Goal: Book appointment/travel/reservation

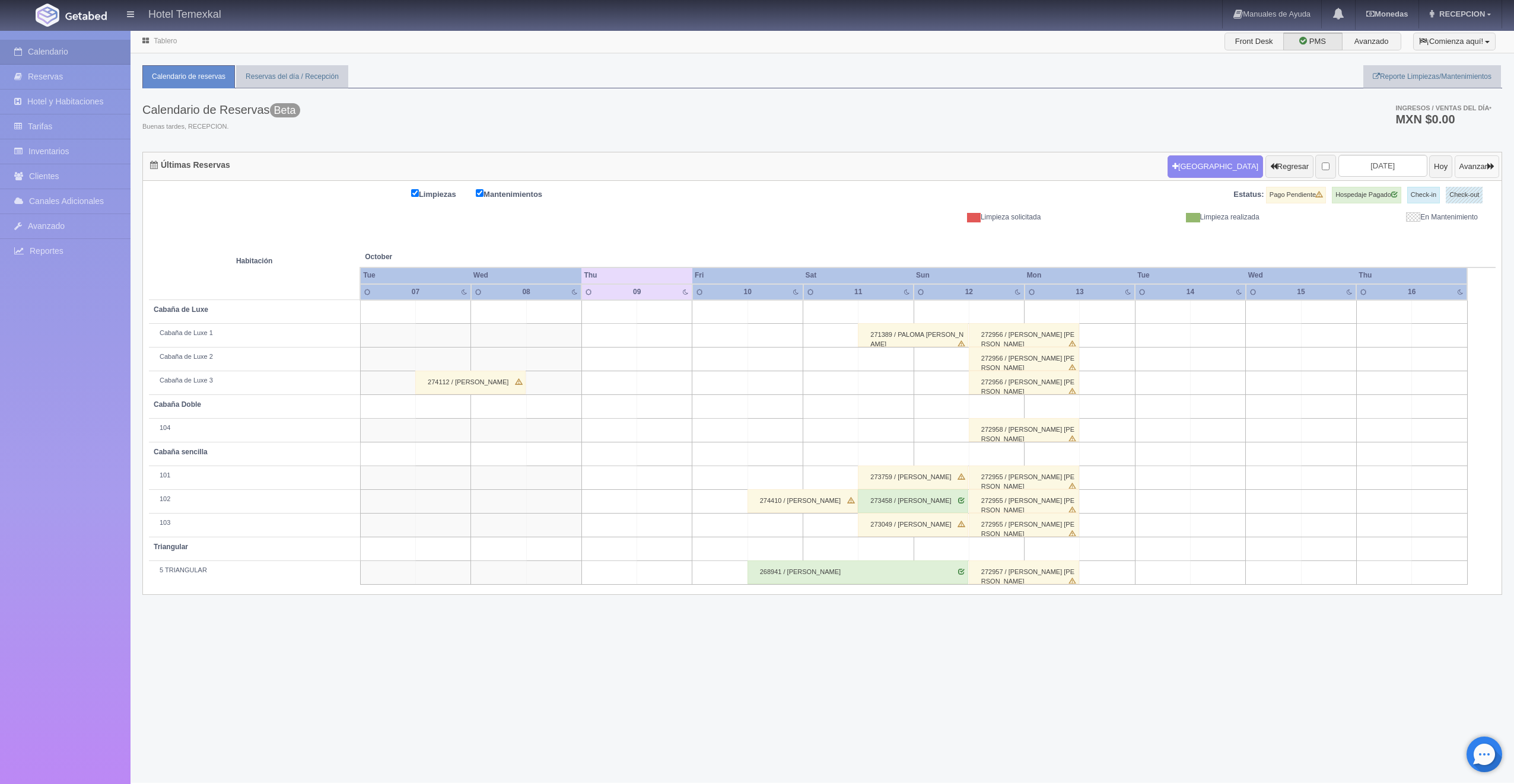
click at [1465, 165] on button "Avanzar" at bounding box center [1476, 167] width 45 height 23
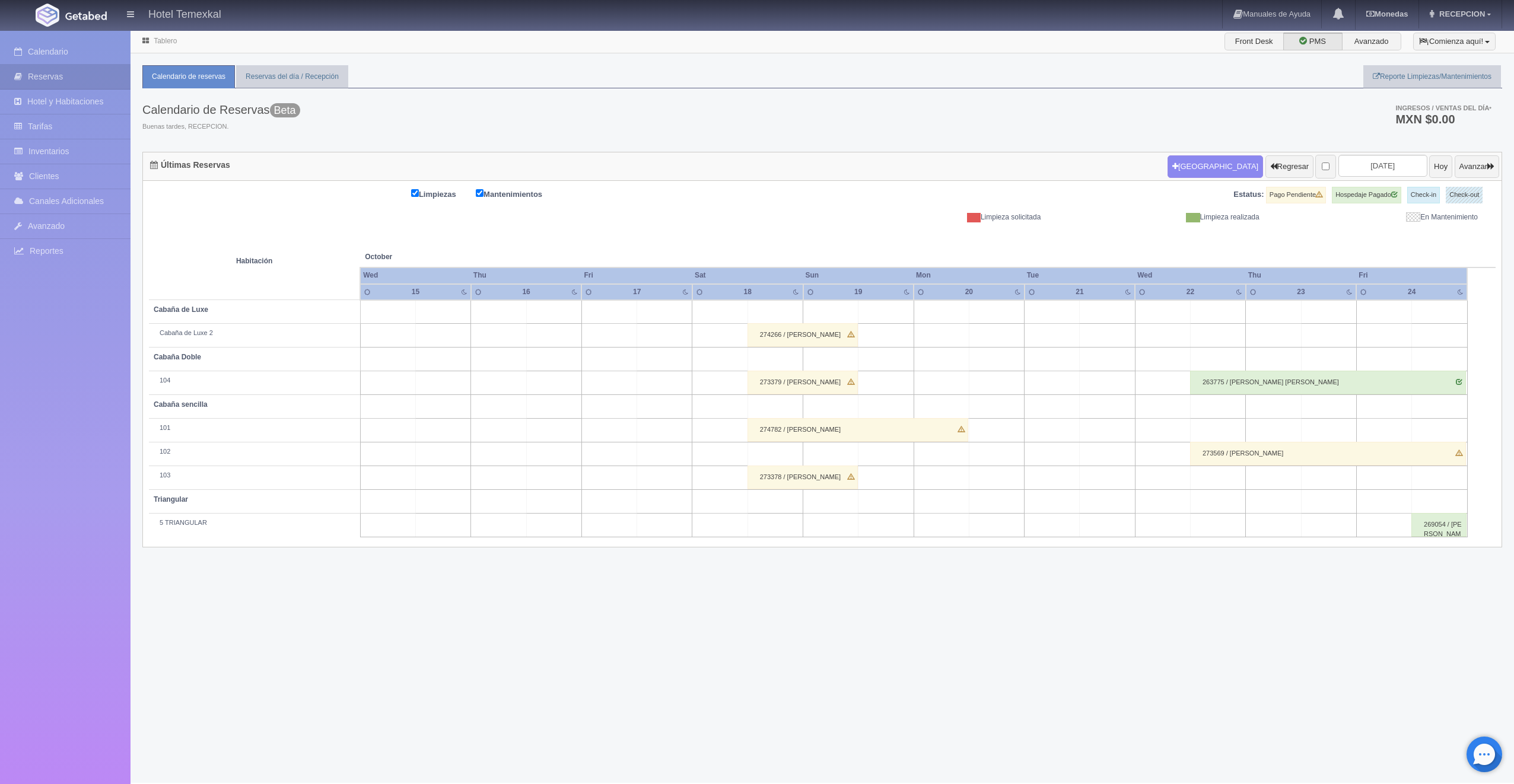
click at [874, 311] on td at bounding box center [885, 312] width 55 height 24
click at [889, 342] on button "[GEOGRAPHIC_DATA]" at bounding box center [888, 346] width 102 height 20
type input "19-10-2025"
type input "20-10-2025"
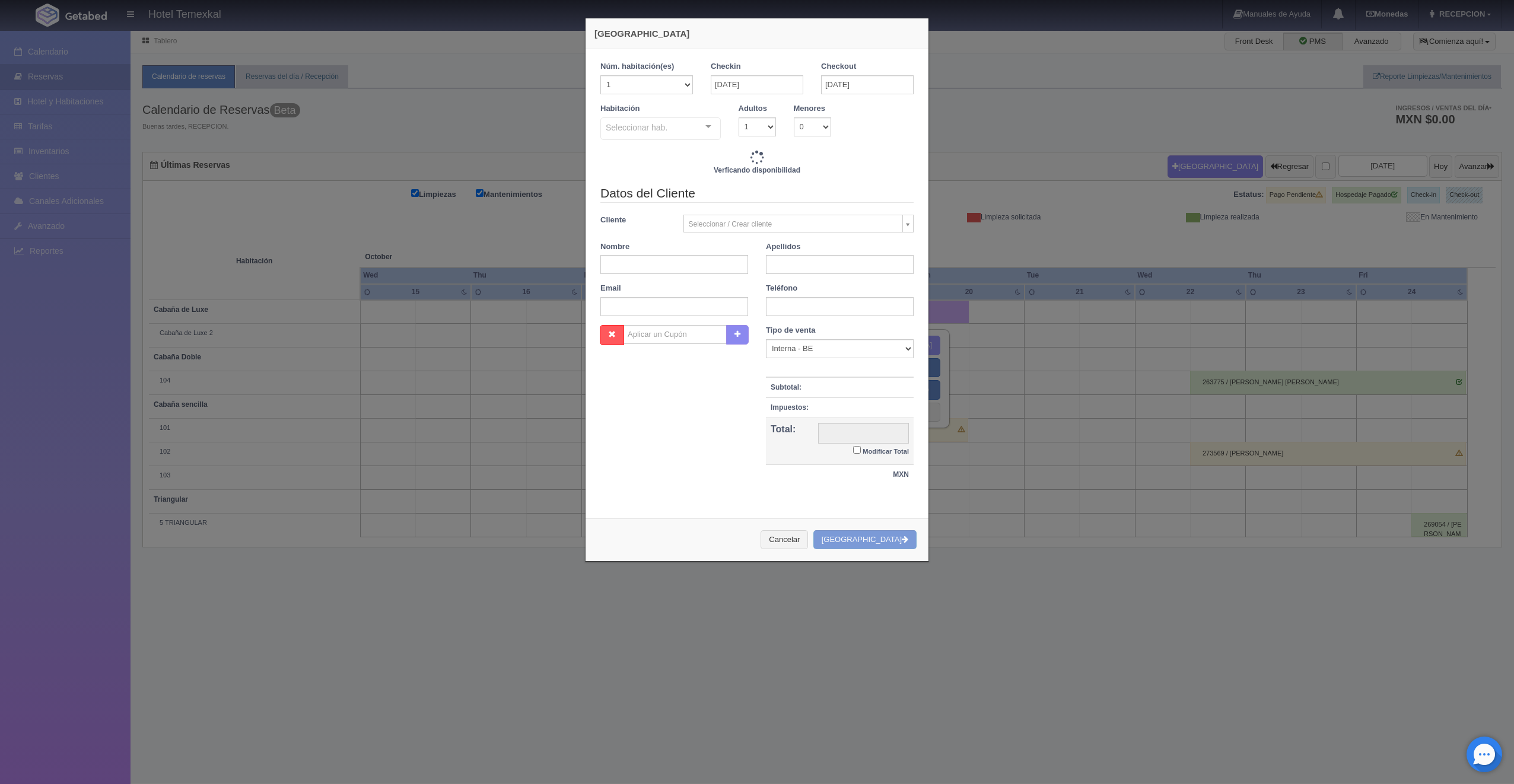
checkbox input "false"
type input "4800.00"
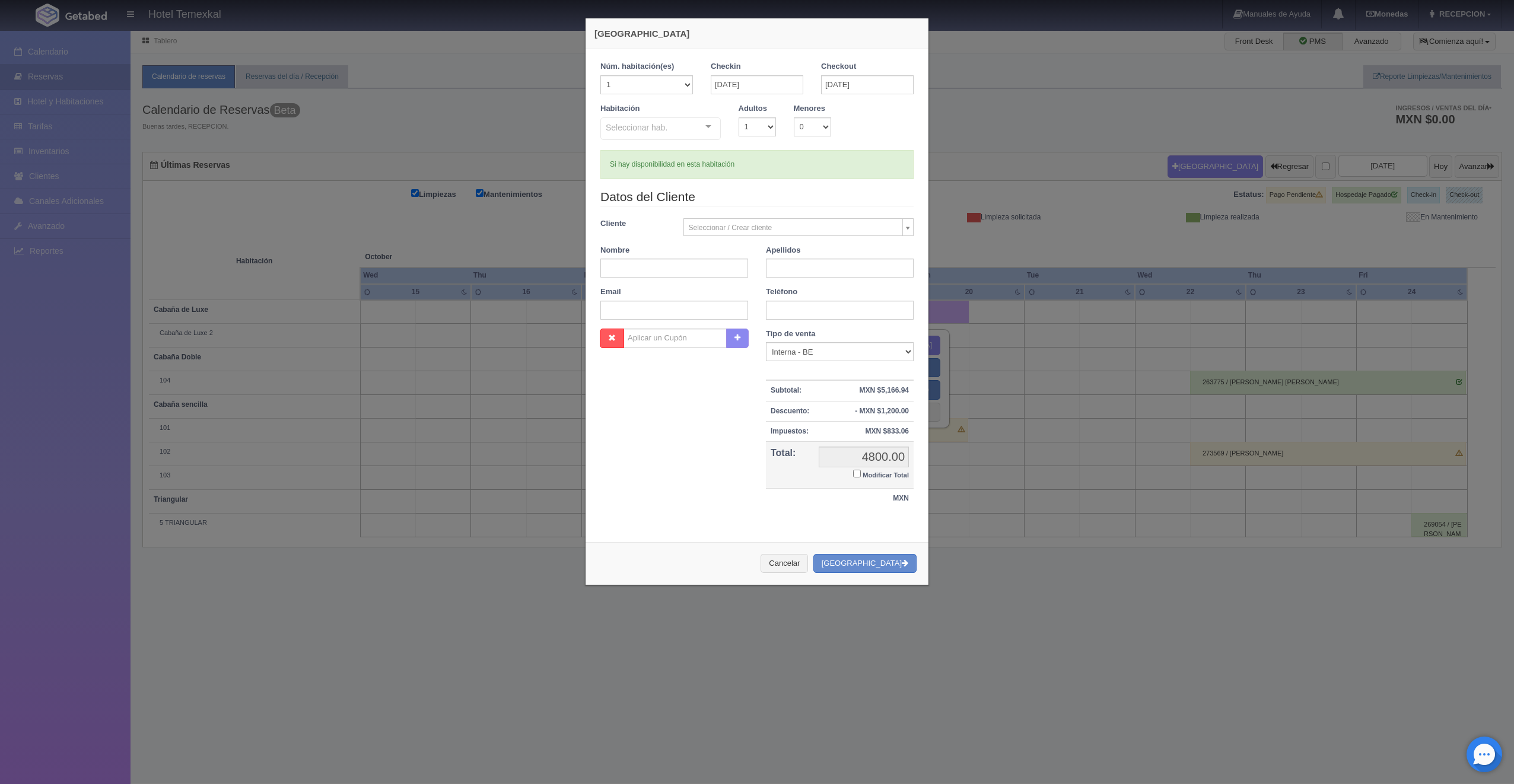
click at [680, 130] on div "Seleccionar hab." at bounding box center [660, 129] width 120 height 23
click at [606, 130] on input "text" at bounding box center [606, 126] width 0 height 12
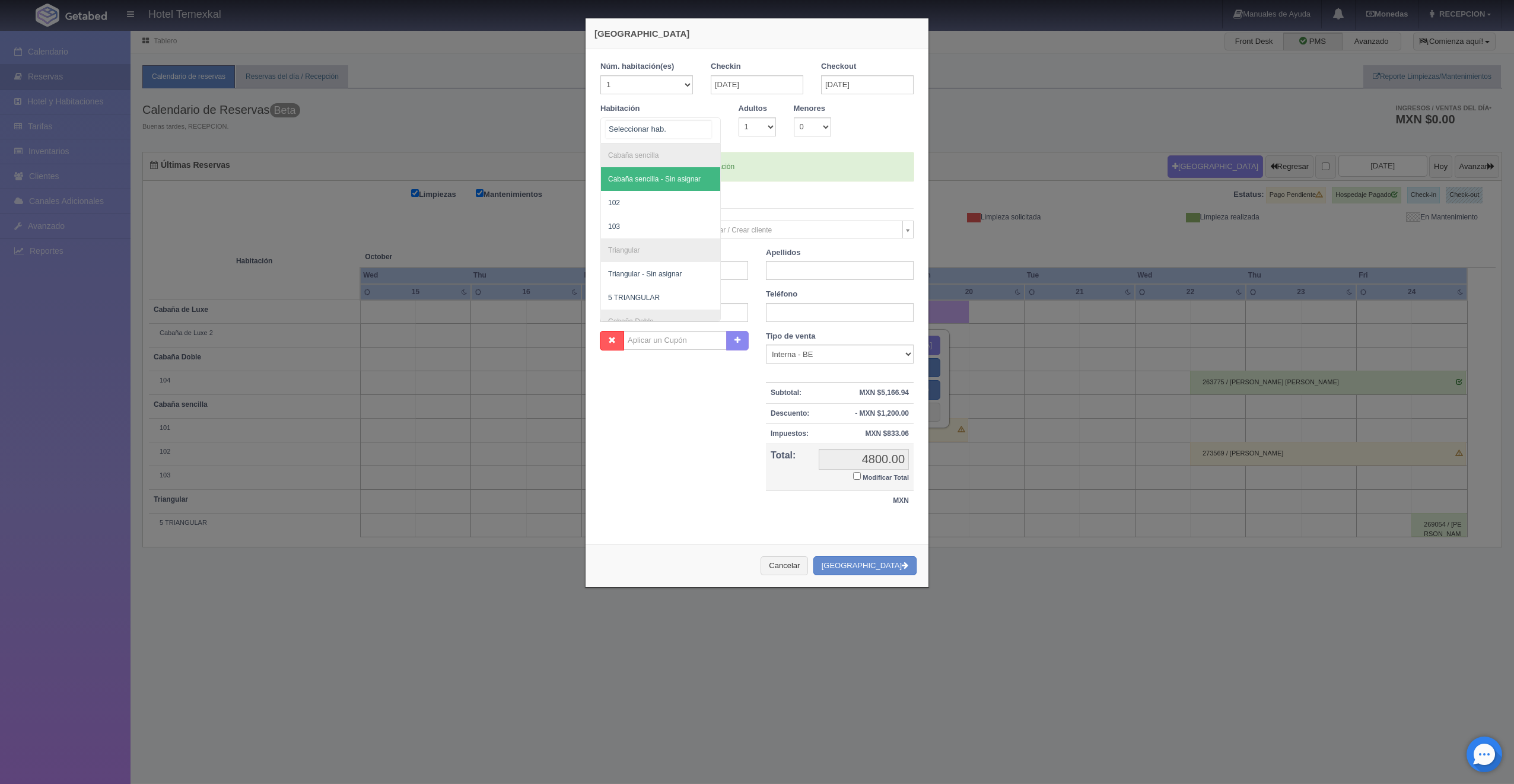
checkbox input "false"
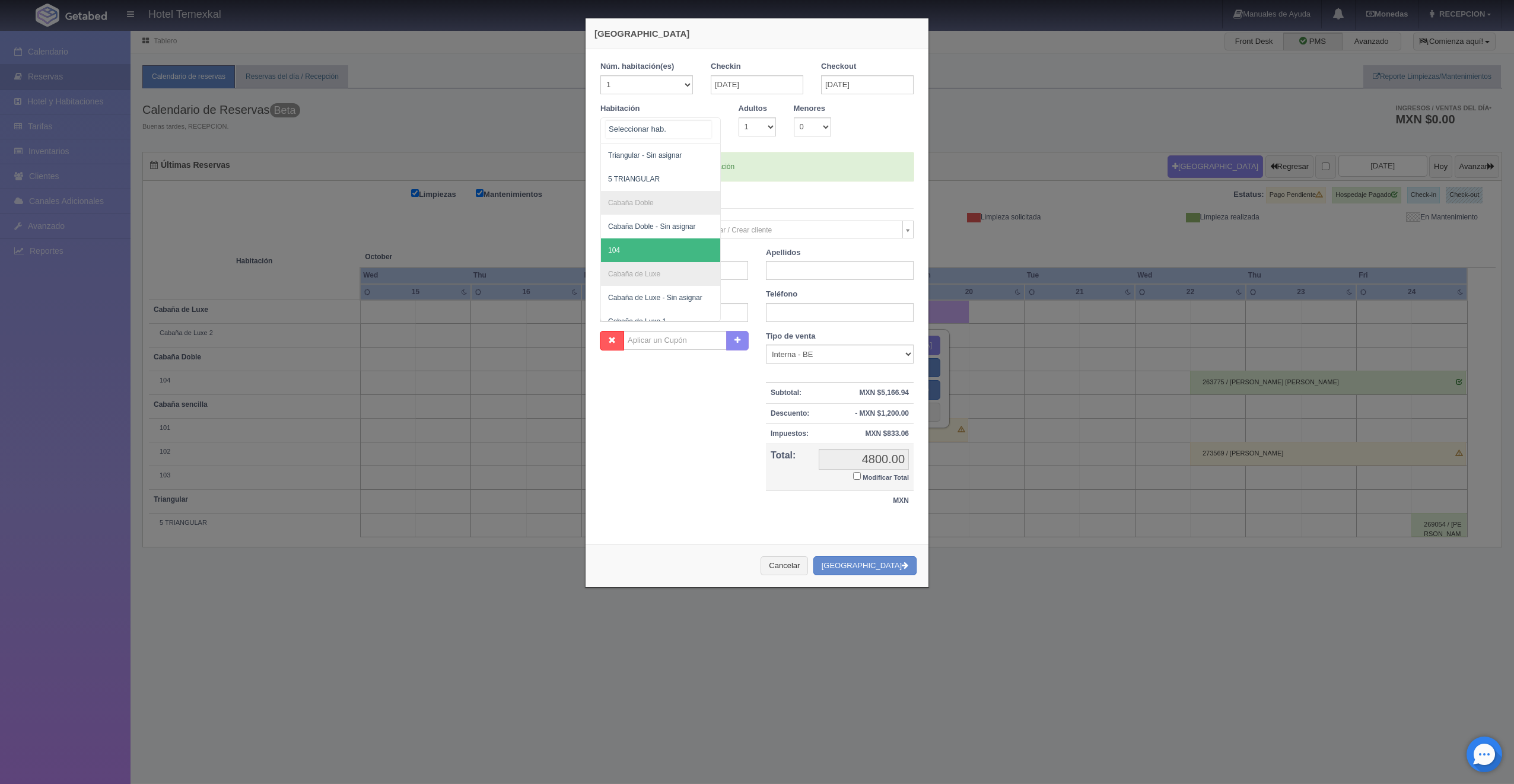
click at [628, 252] on span "104" at bounding box center [661, 250] width 119 height 24
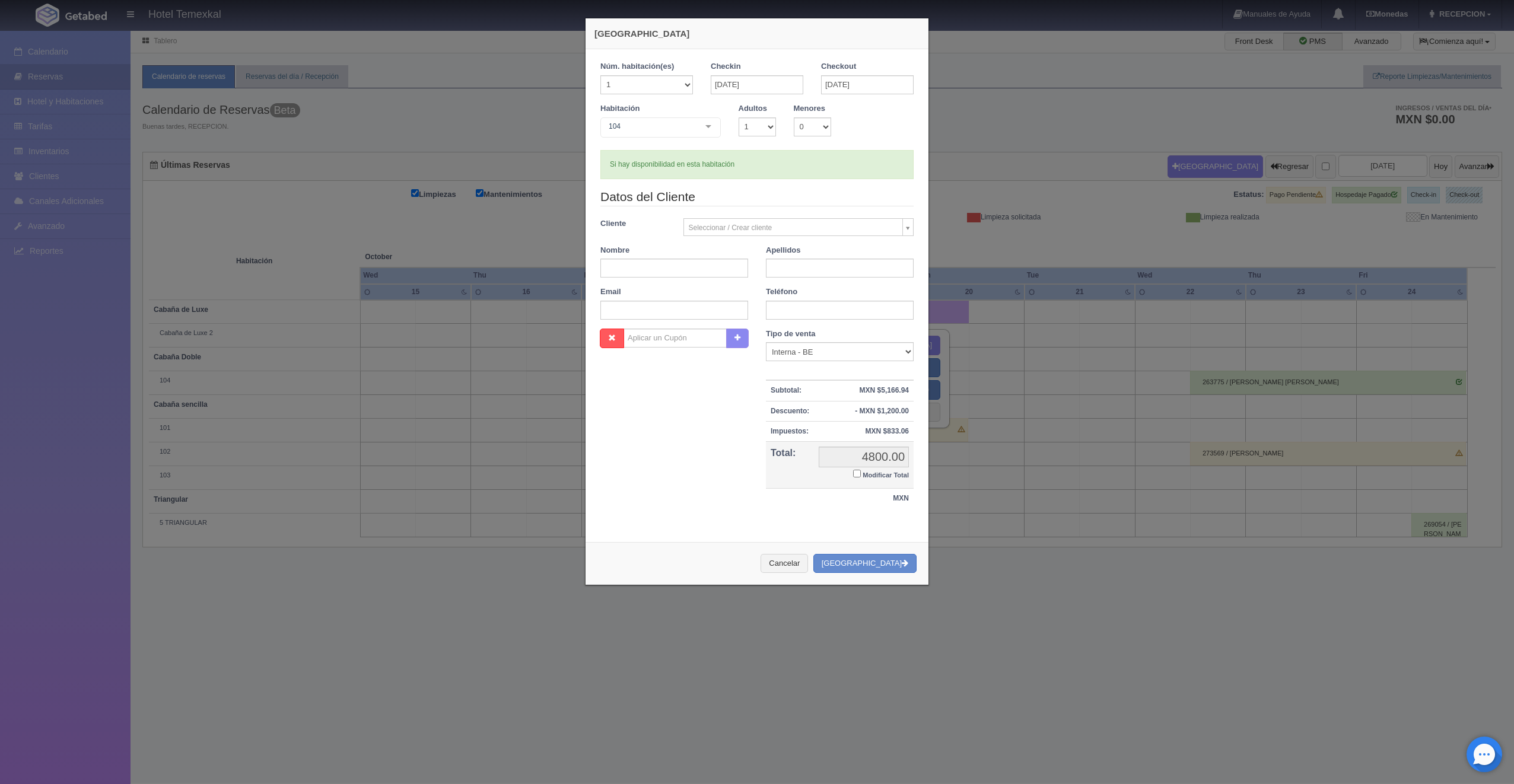
checkbox input "false"
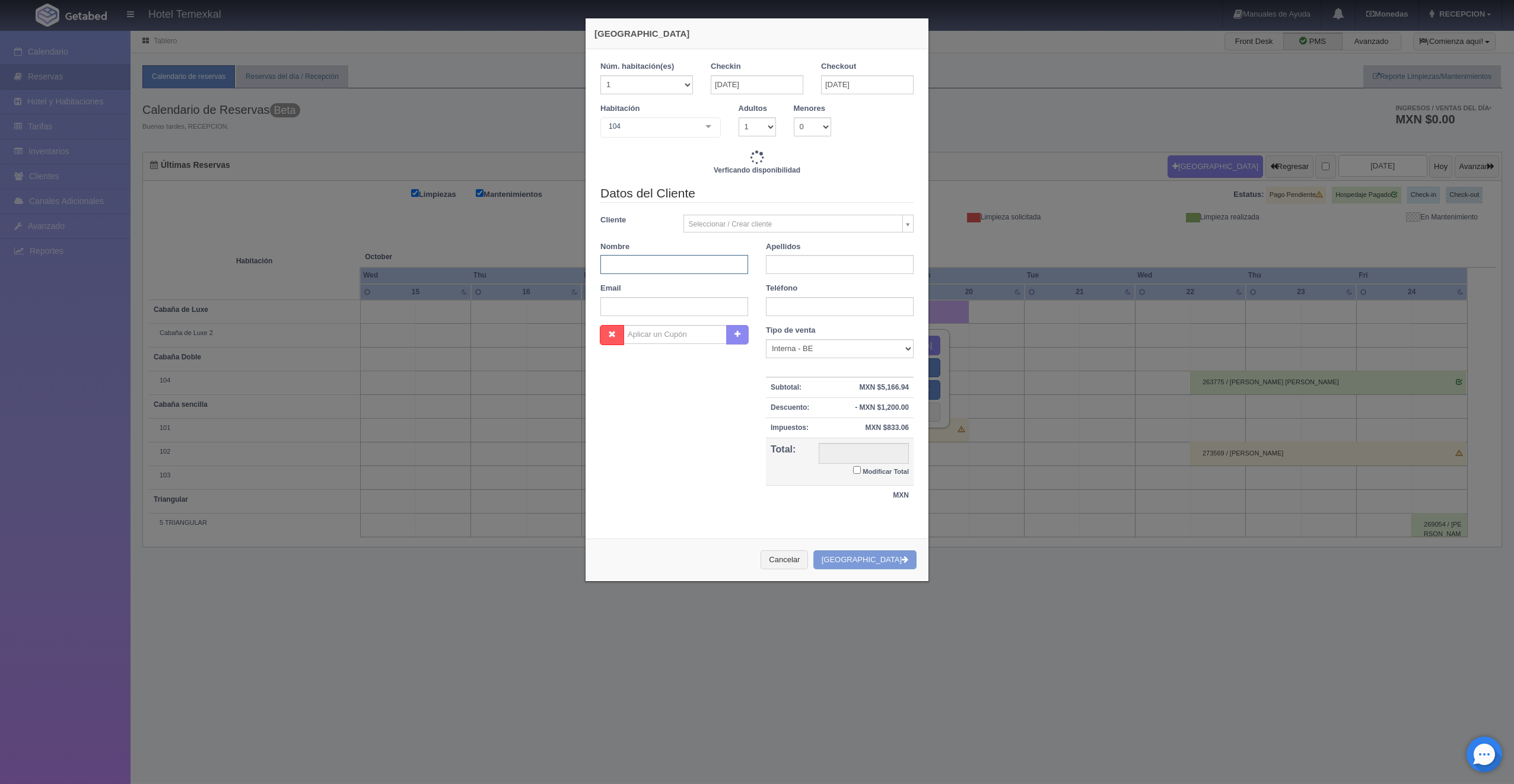
click at [688, 268] on input "text" at bounding box center [674, 264] width 148 height 19
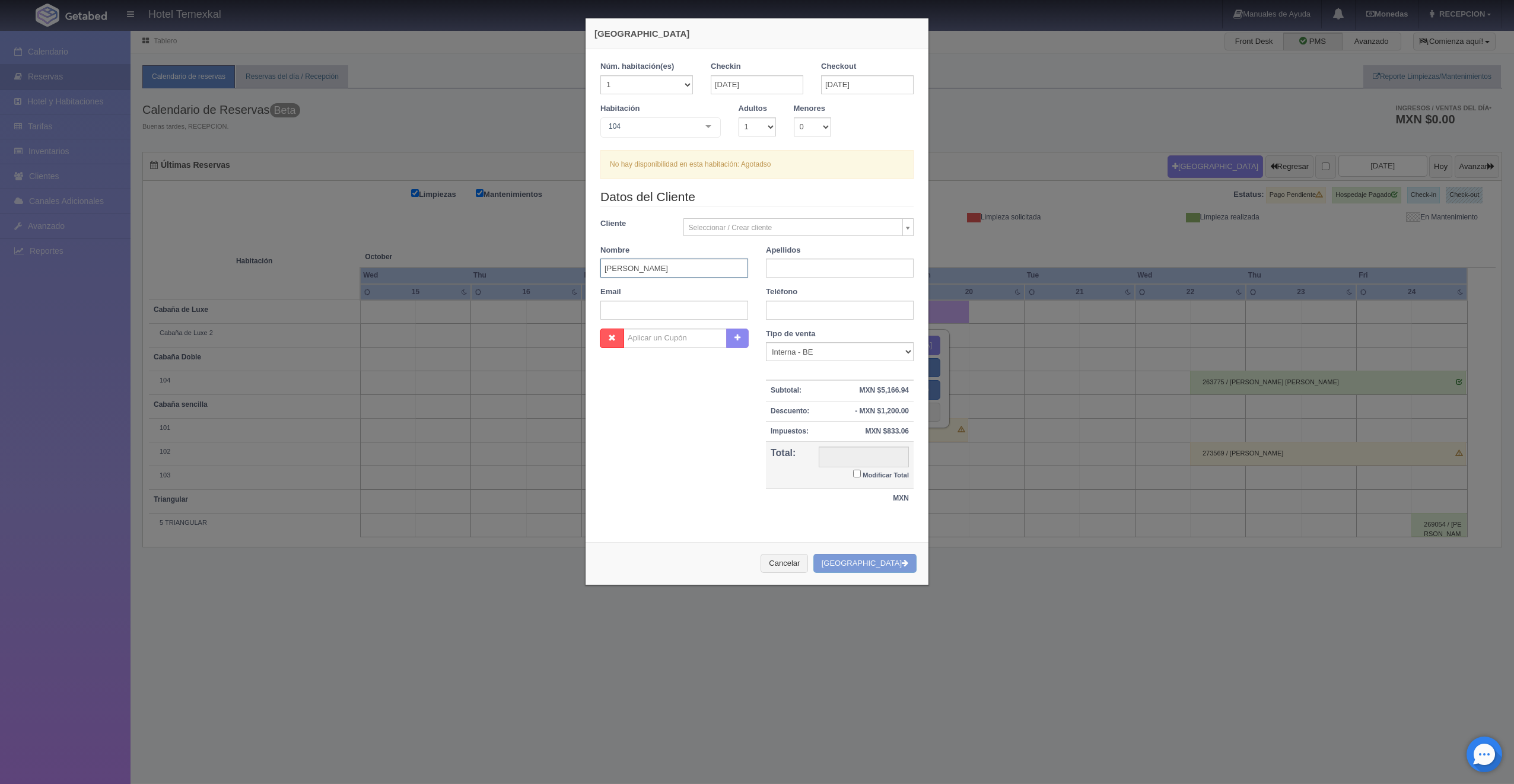
type input "ADRIANA"
type input "[PERSON_NAME]"
click at [853, 475] on input "Modificar Total" at bounding box center [857, 473] width 8 height 8
checkbox input "true"
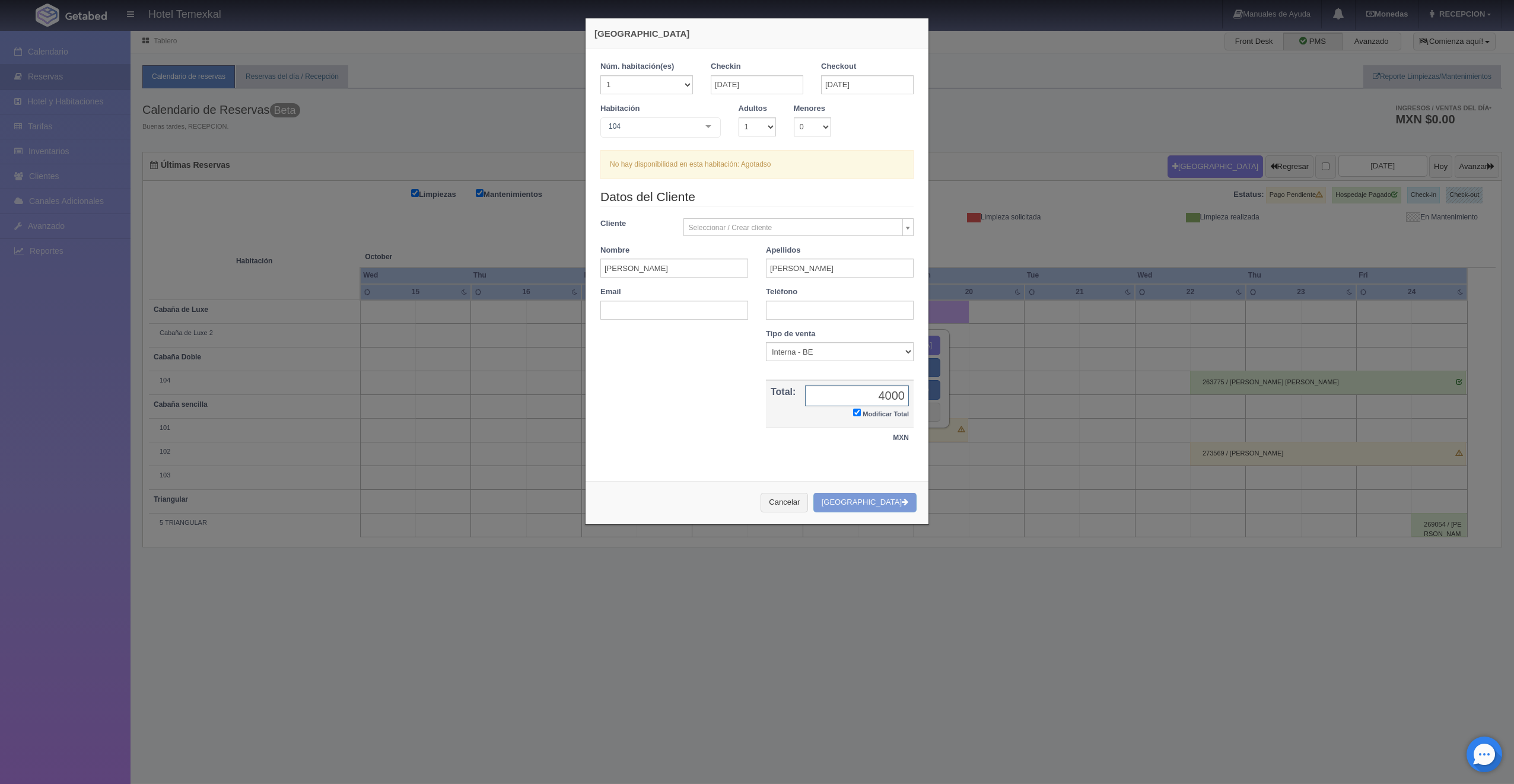
type input "4000"
click at [585, 437] on div "Núm. habitación(es) 1 2 3 4 5 6 7 8 9 10 11 12 13 14 15 16 17 18 19 20 Checkin …" at bounding box center [757, 260] width 343 height 423
click at [808, 508] on button "Cancelar" at bounding box center [784, 503] width 47 height 20
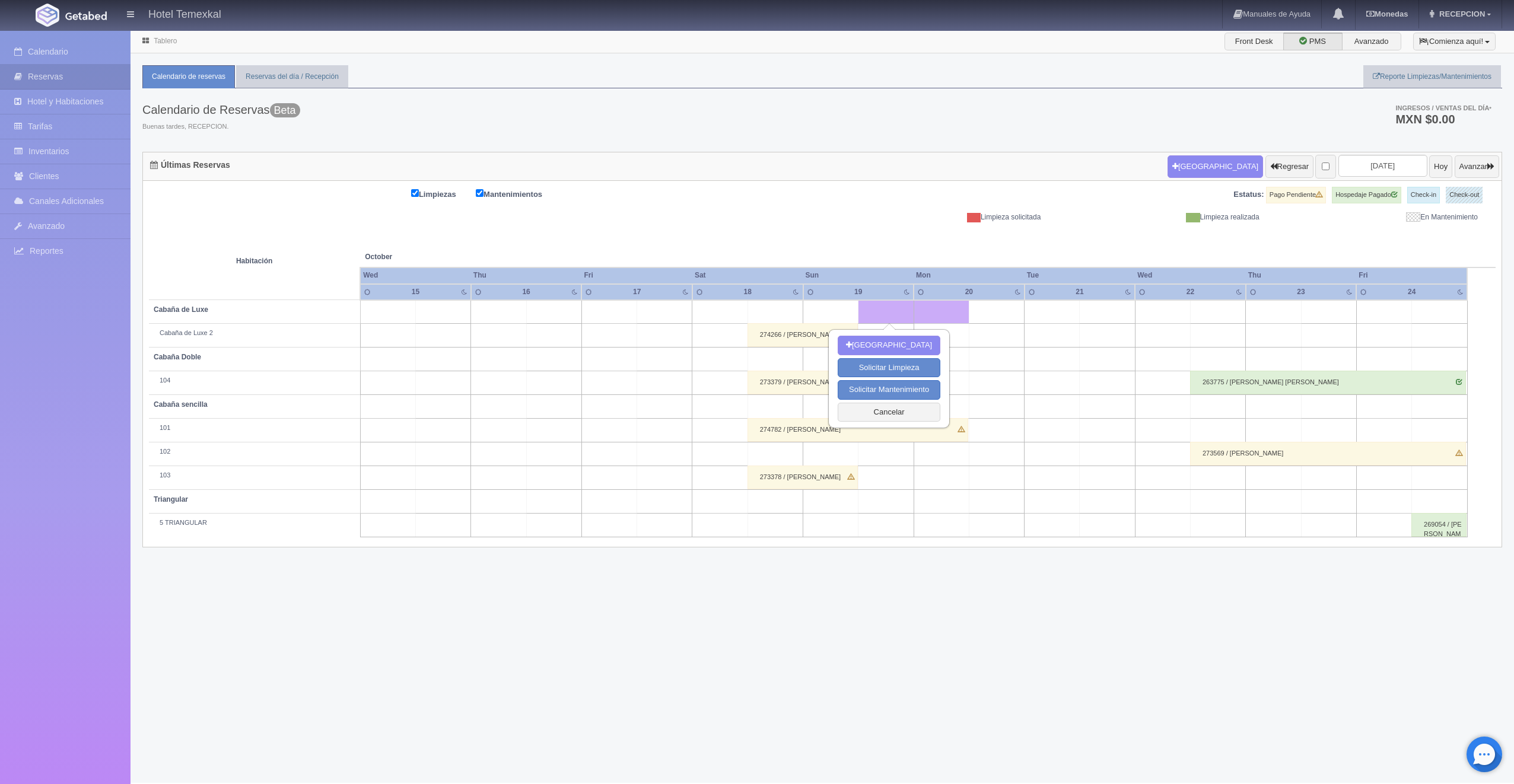
click at [920, 637] on div "Tablero Front Desk PMS Avanzado ¡Comienza aquí! Habitaciones y Reservas Limpiez…" at bounding box center [822, 406] width 1383 height 754
click at [34, 151] on link "Inventarios" at bounding box center [65, 151] width 131 height 25
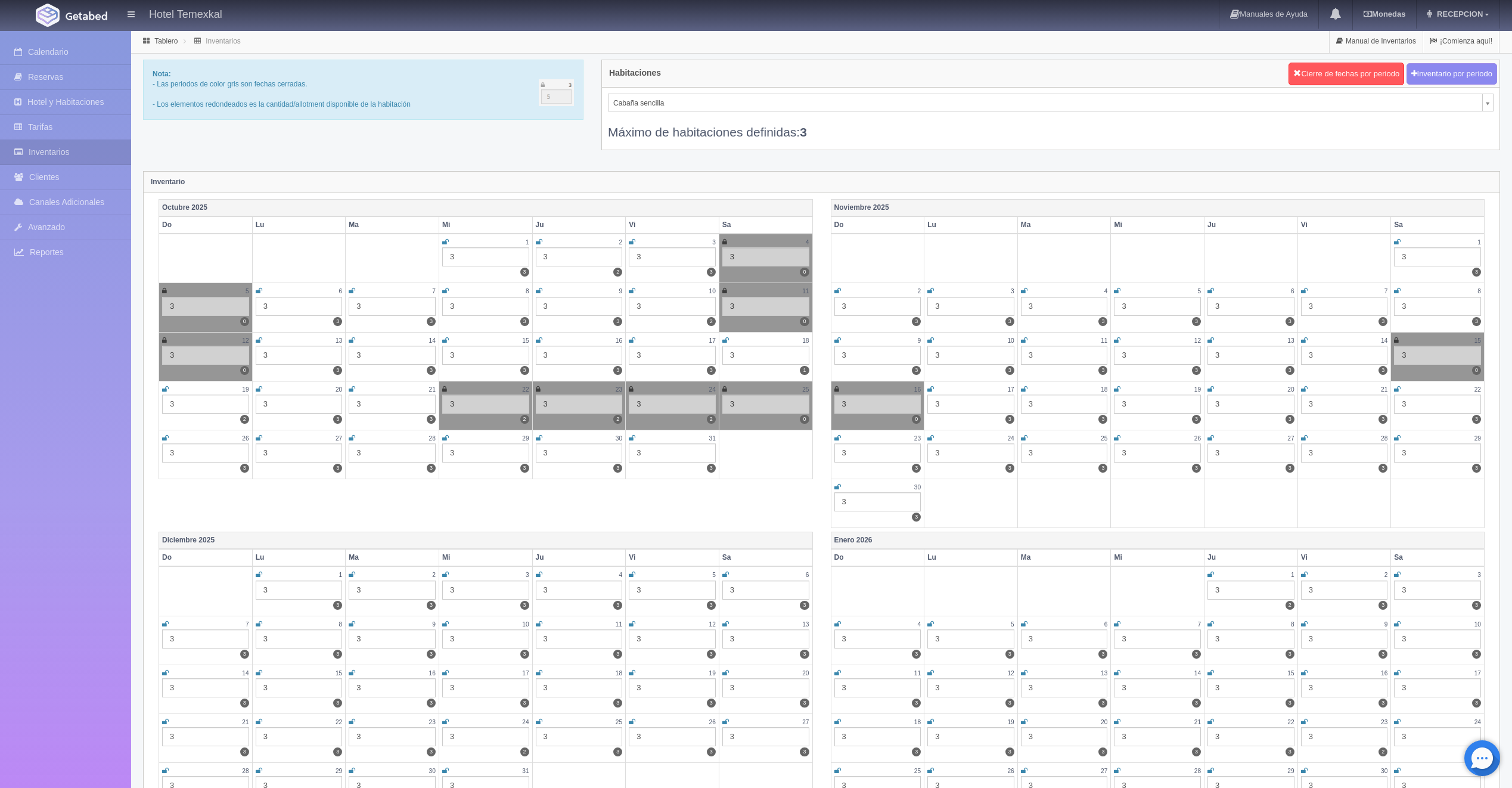
click at [773, 111] on div "Máximo de habitaciones definidas: 3" at bounding box center [1051, 126] width 886 height 30
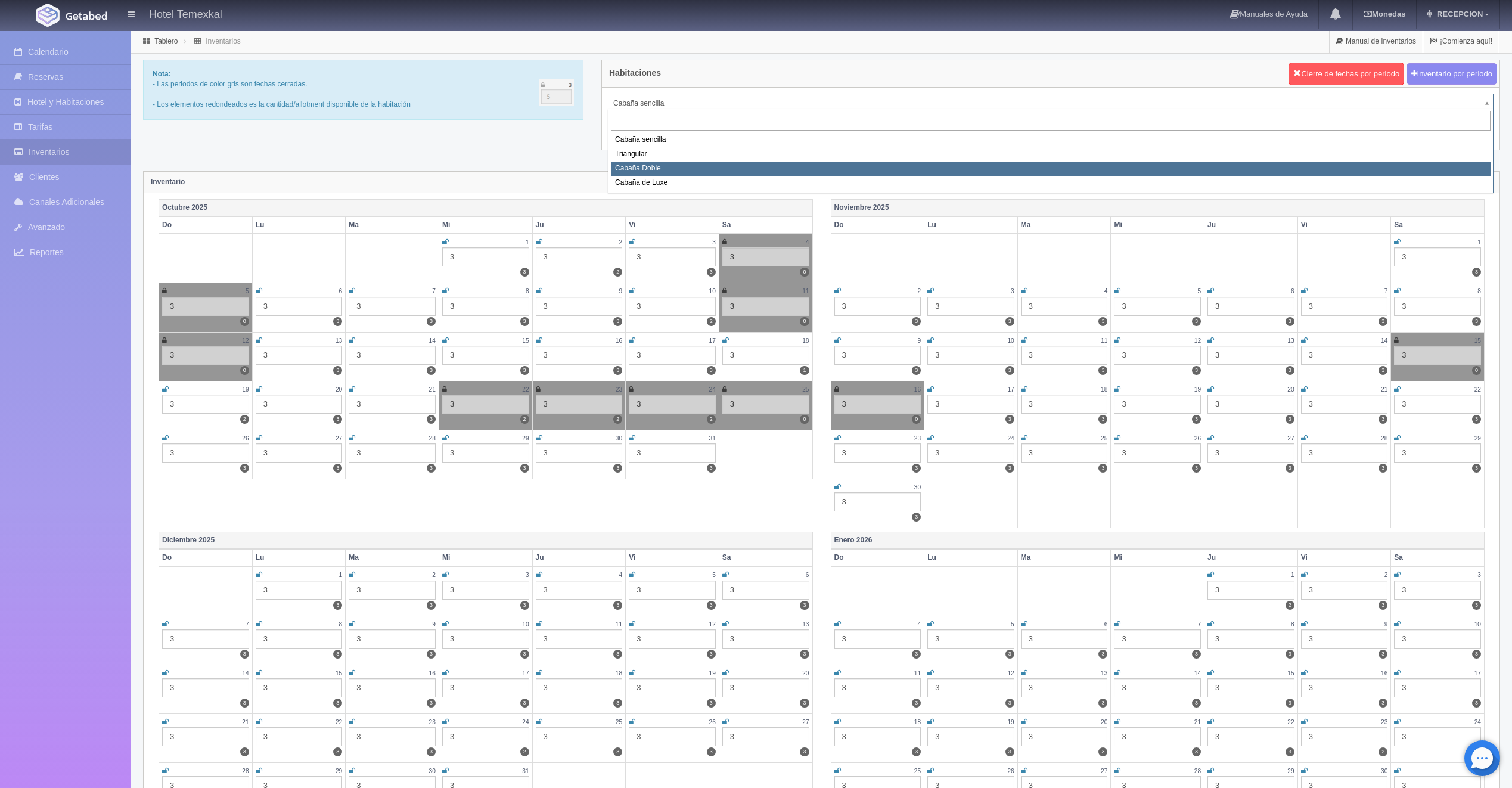
select select "2120"
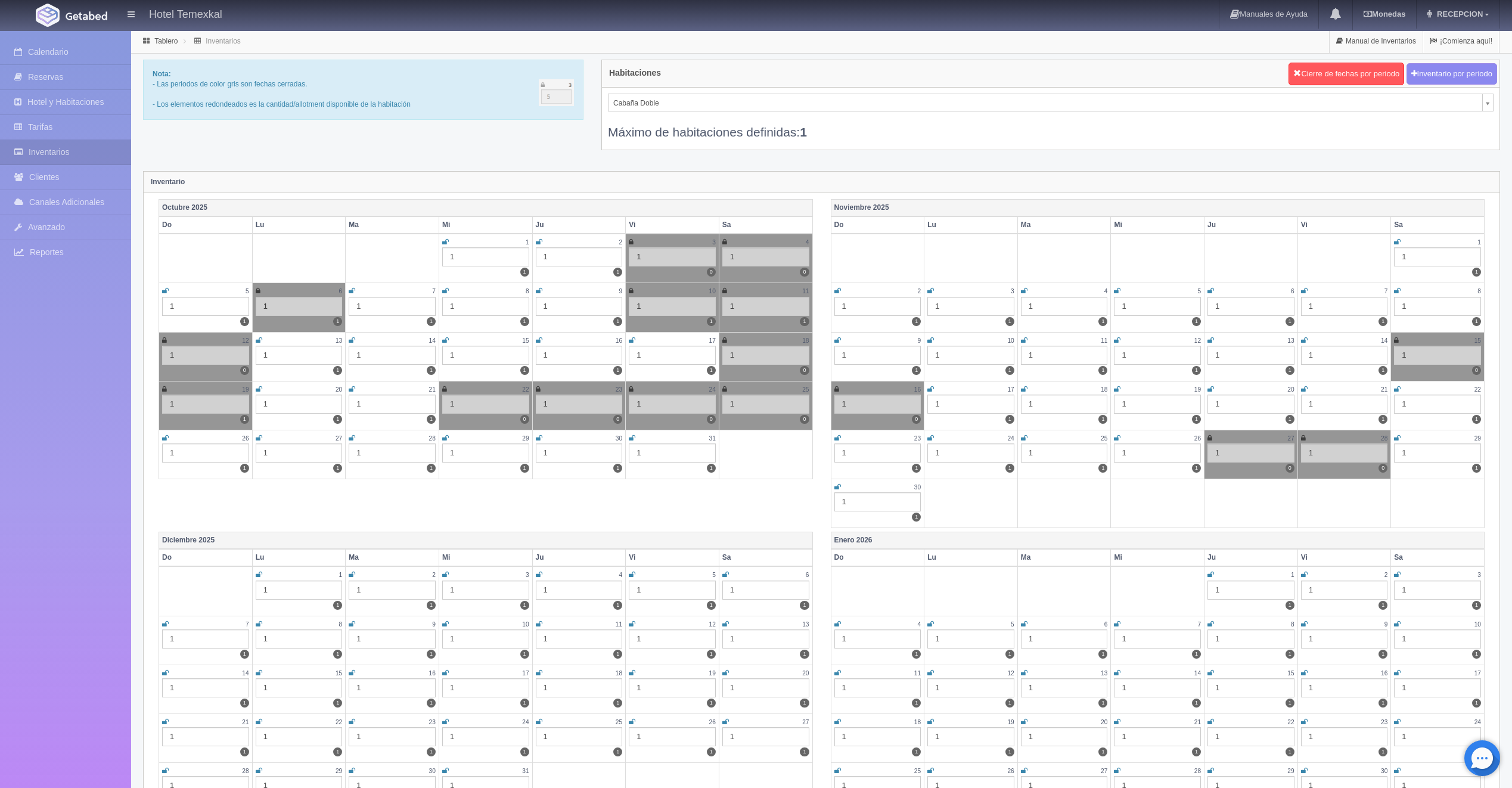
click at [162, 388] on icon at bounding box center [164, 389] width 5 height 8
click at [79, 47] on link "Calendario" at bounding box center [66, 52] width 131 height 25
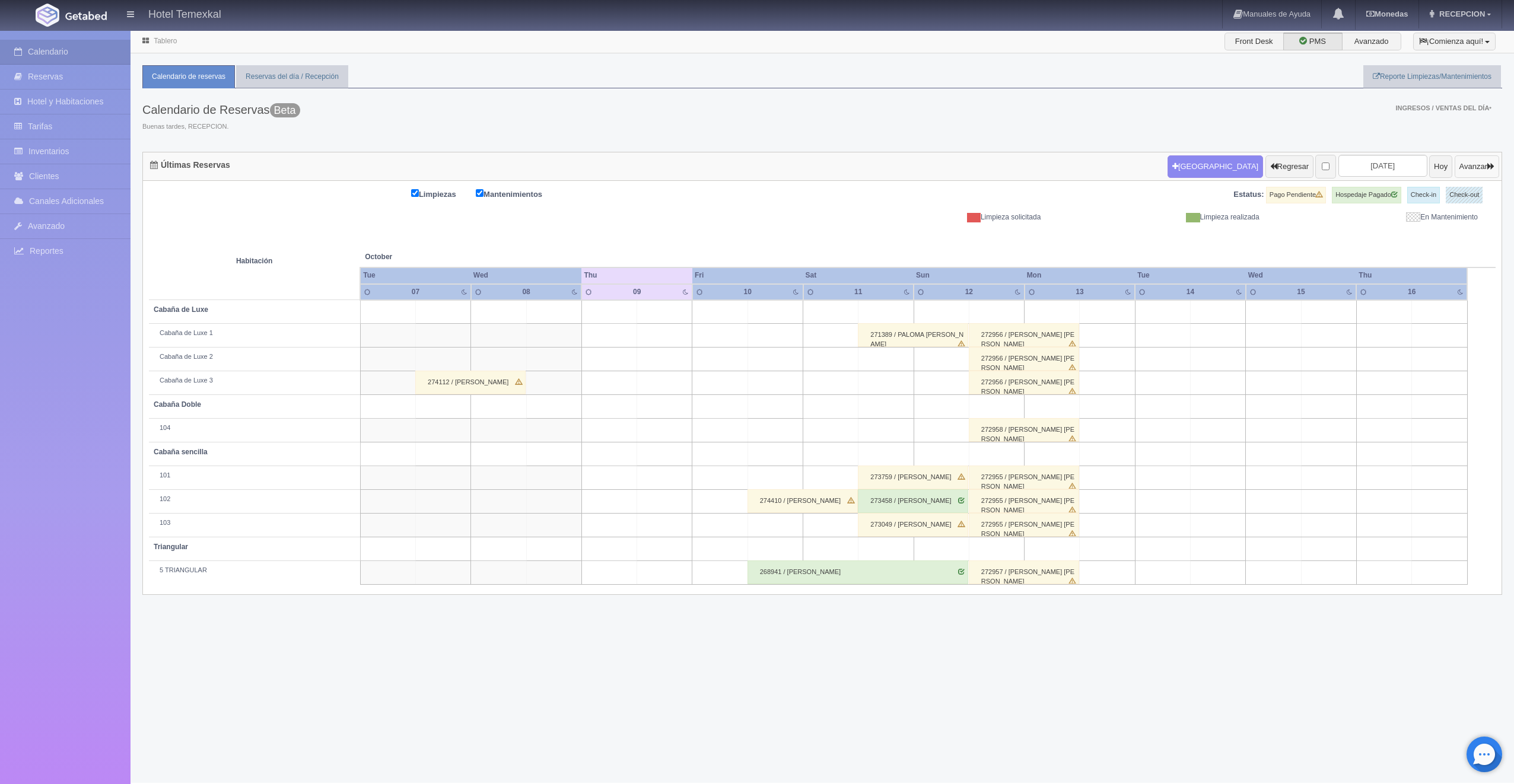
click at [1482, 156] on button "Avanzar" at bounding box center [1476, 167] width 45 height 23
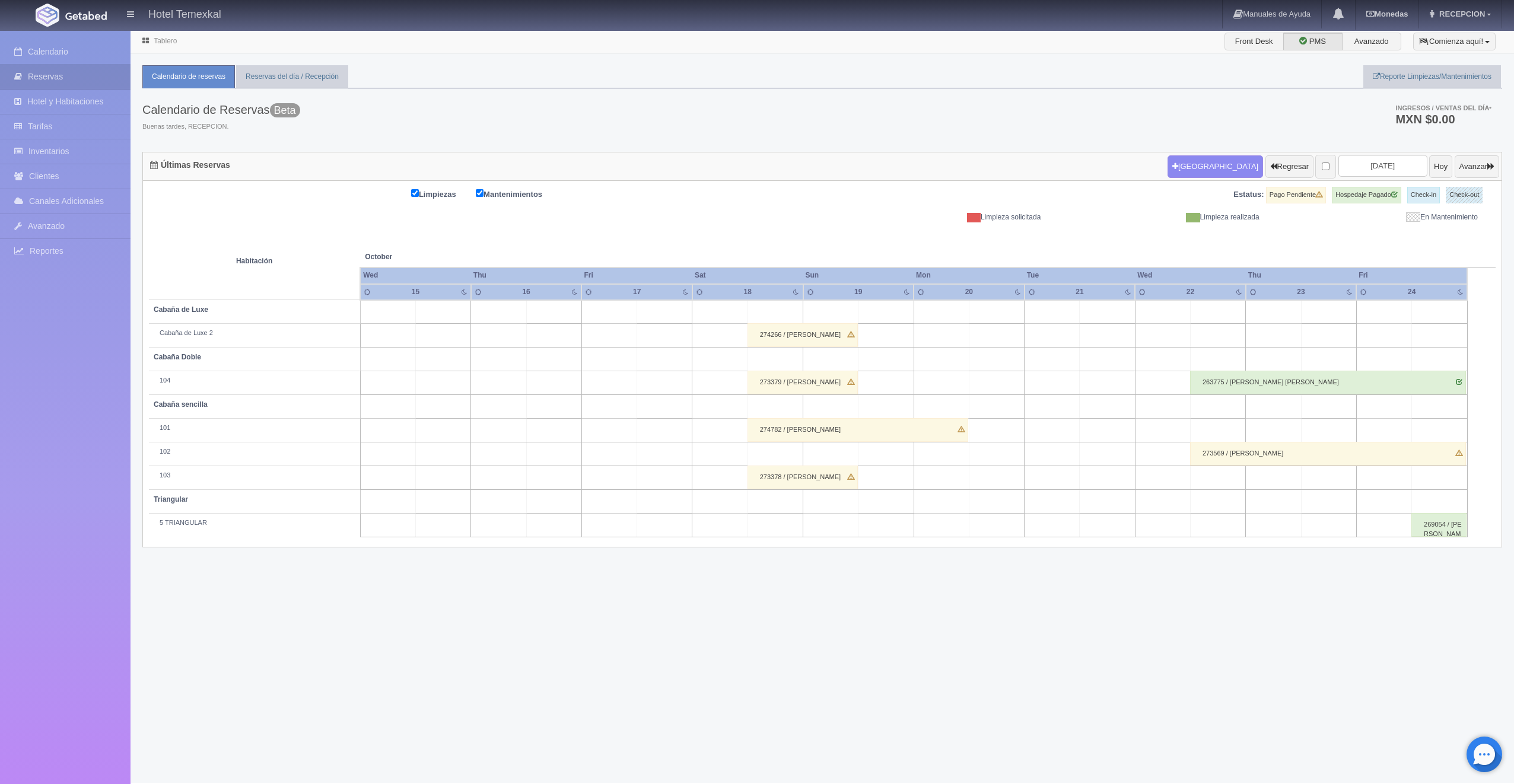
click at [872, 316] on td at bounding box center [885, 312] width 55 height 24
click at [881, 342] on button "[GEOGRAPHIC_DATA]" at bounding box center [888, 346] width 102 height 20
type input "[DATE]"
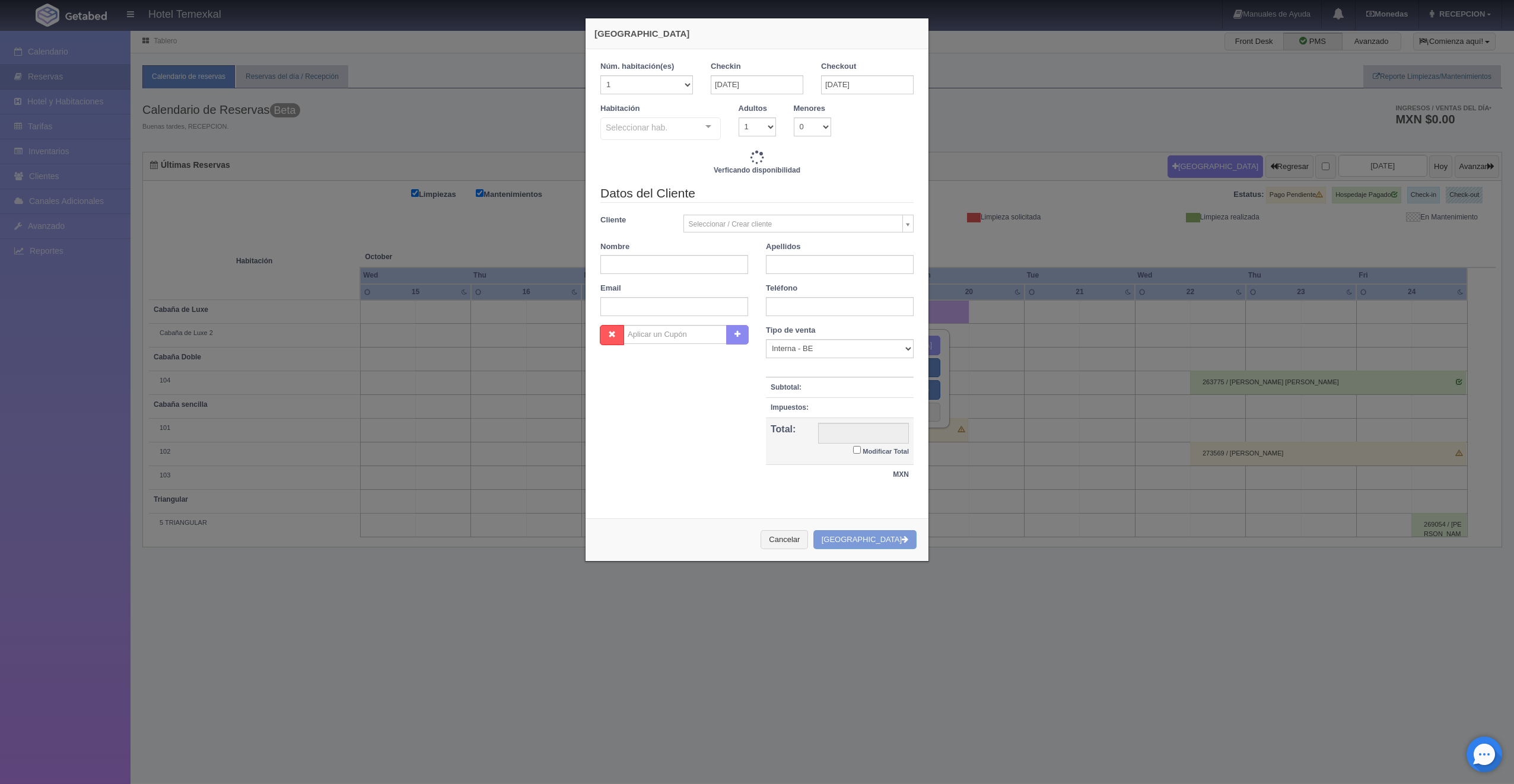
checkbox input "false"
click at [698, 127] on div "Seleccionar hab. No elements found. Consider changing the search query. List is…" at bounding box center [660, 129] width 120 height 24
type input "4800.00"
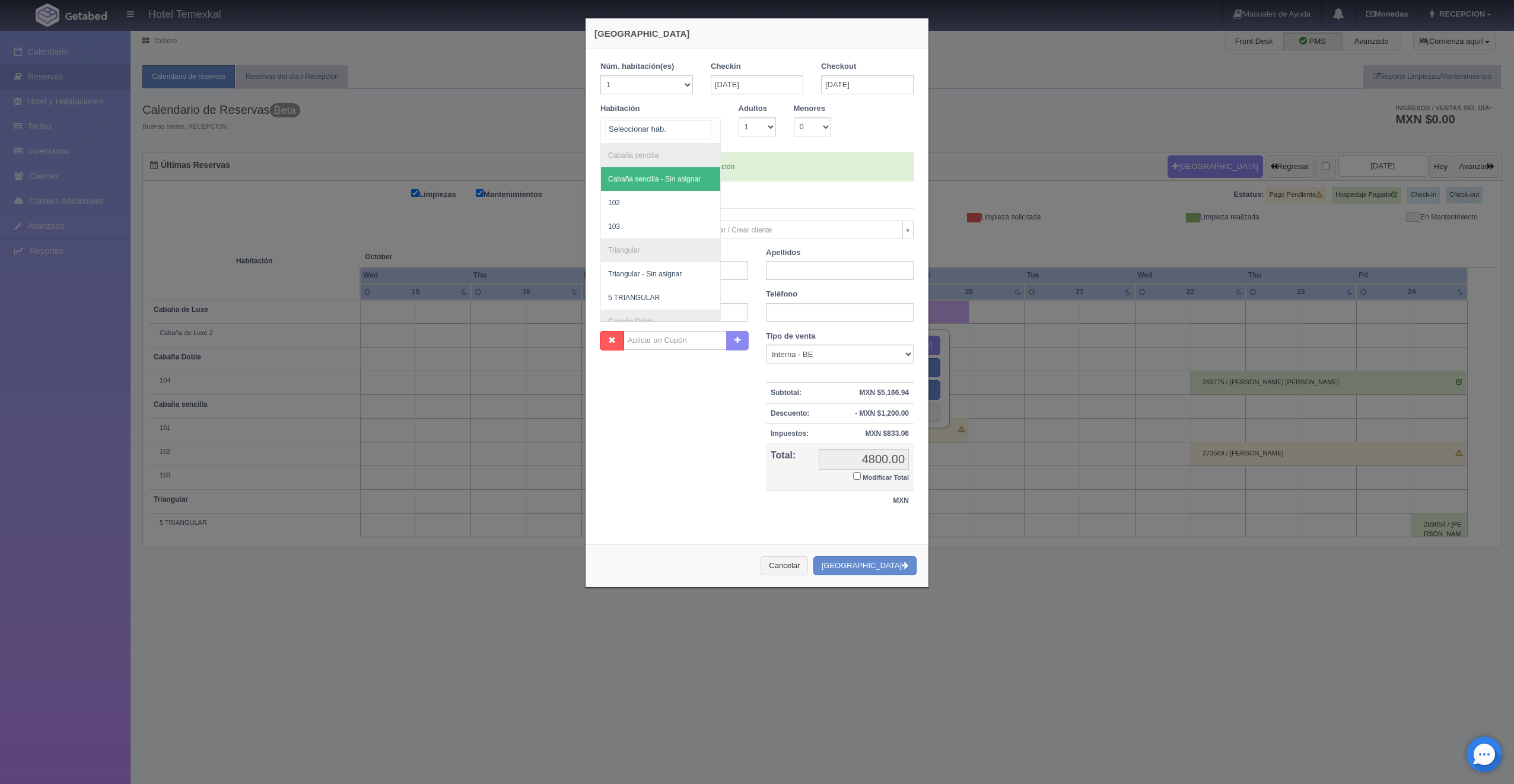
click at [695, 131] on input "text" at bounding box center [659, 129] width 106 height 18
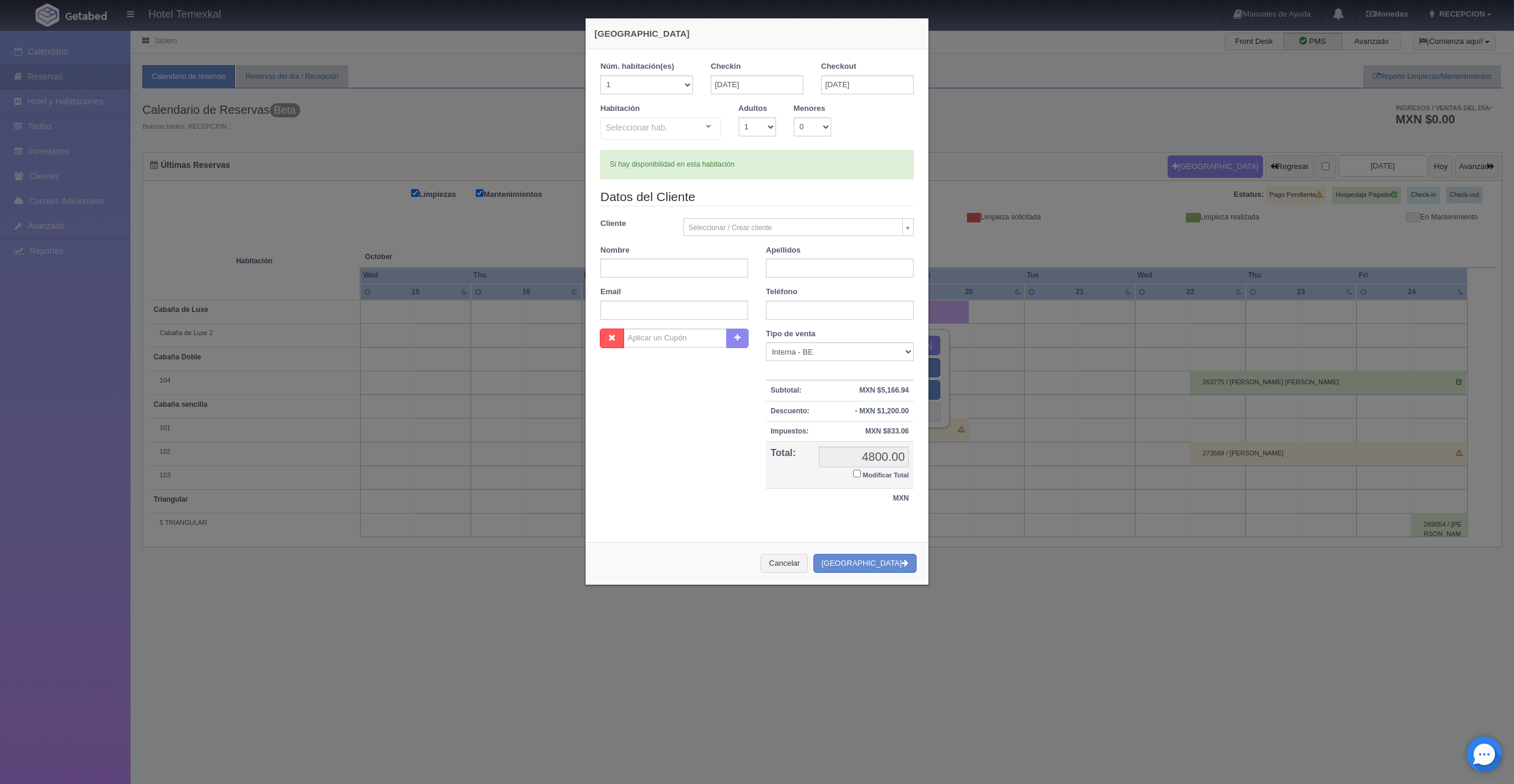
click at [704, 127] on div at bounding box center [707, 127] width 24 height 18
checkbox input "false"
click at [703, 131] on div at bounding box center [707, 127] width 24 height 18
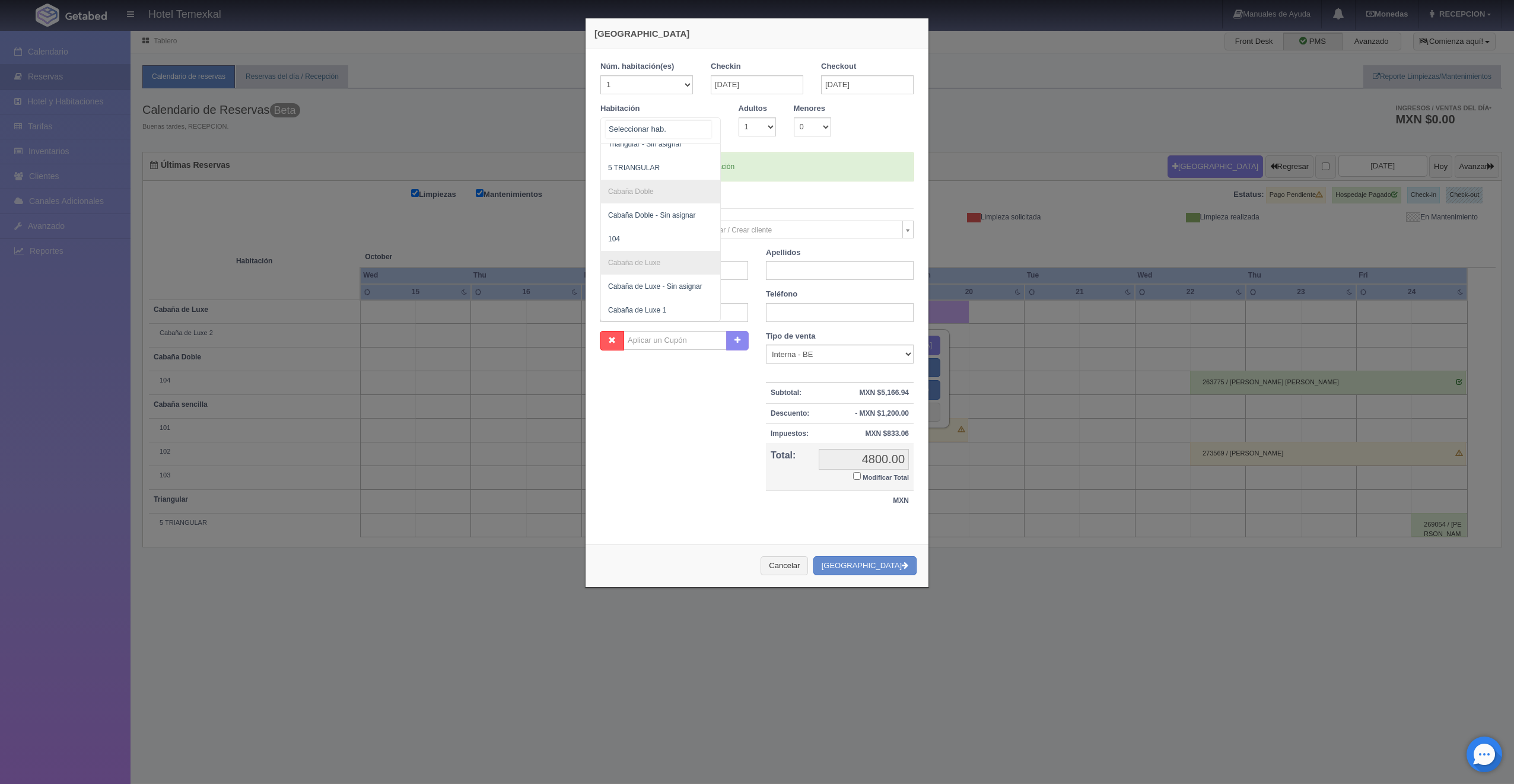
scroll to position [178, 0]
click at [624, 183] on span "104" at bounding box center [661, 190] width 119 height 24
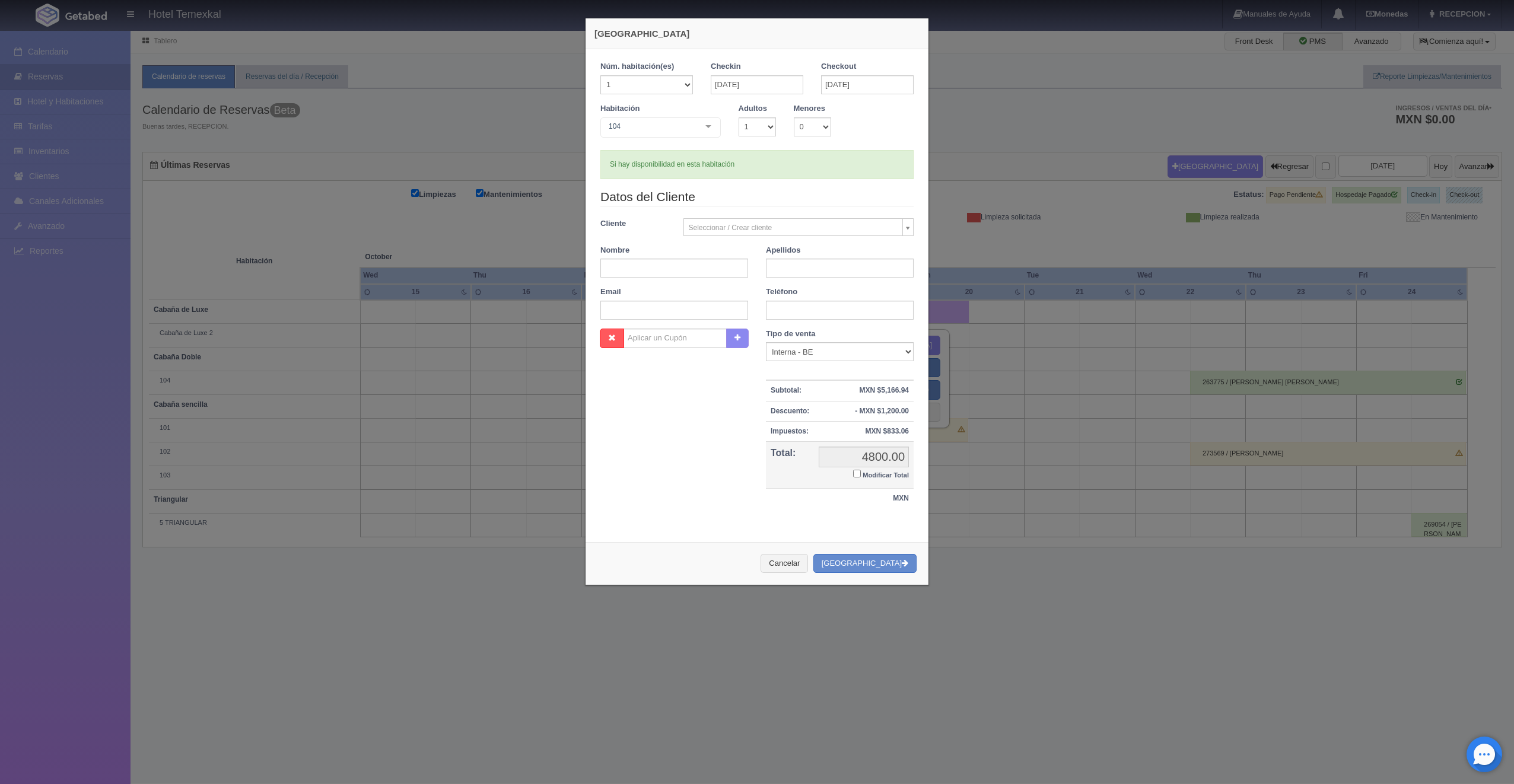
checkbox input "false"
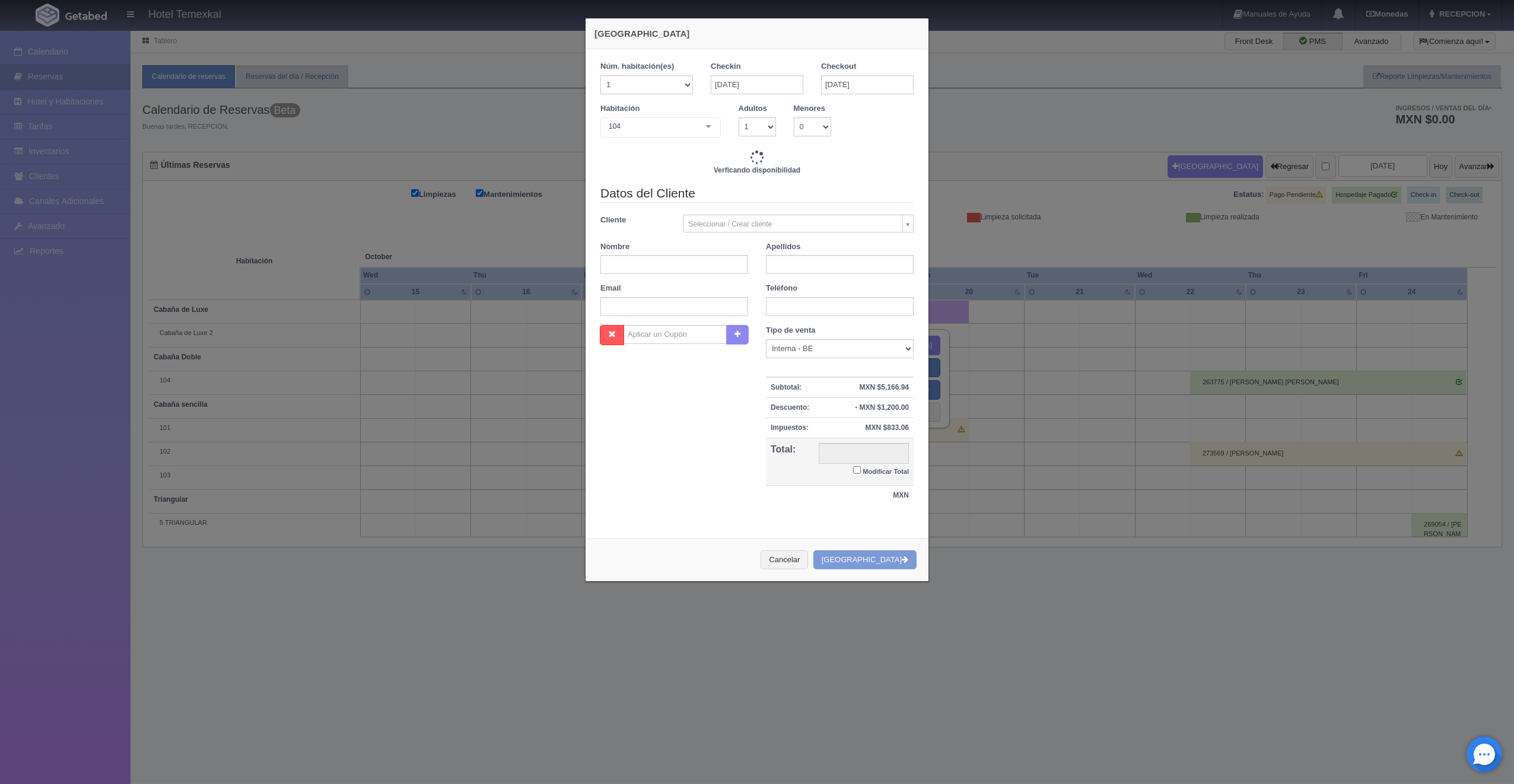
type input "4000.00"
checkbox input "false"
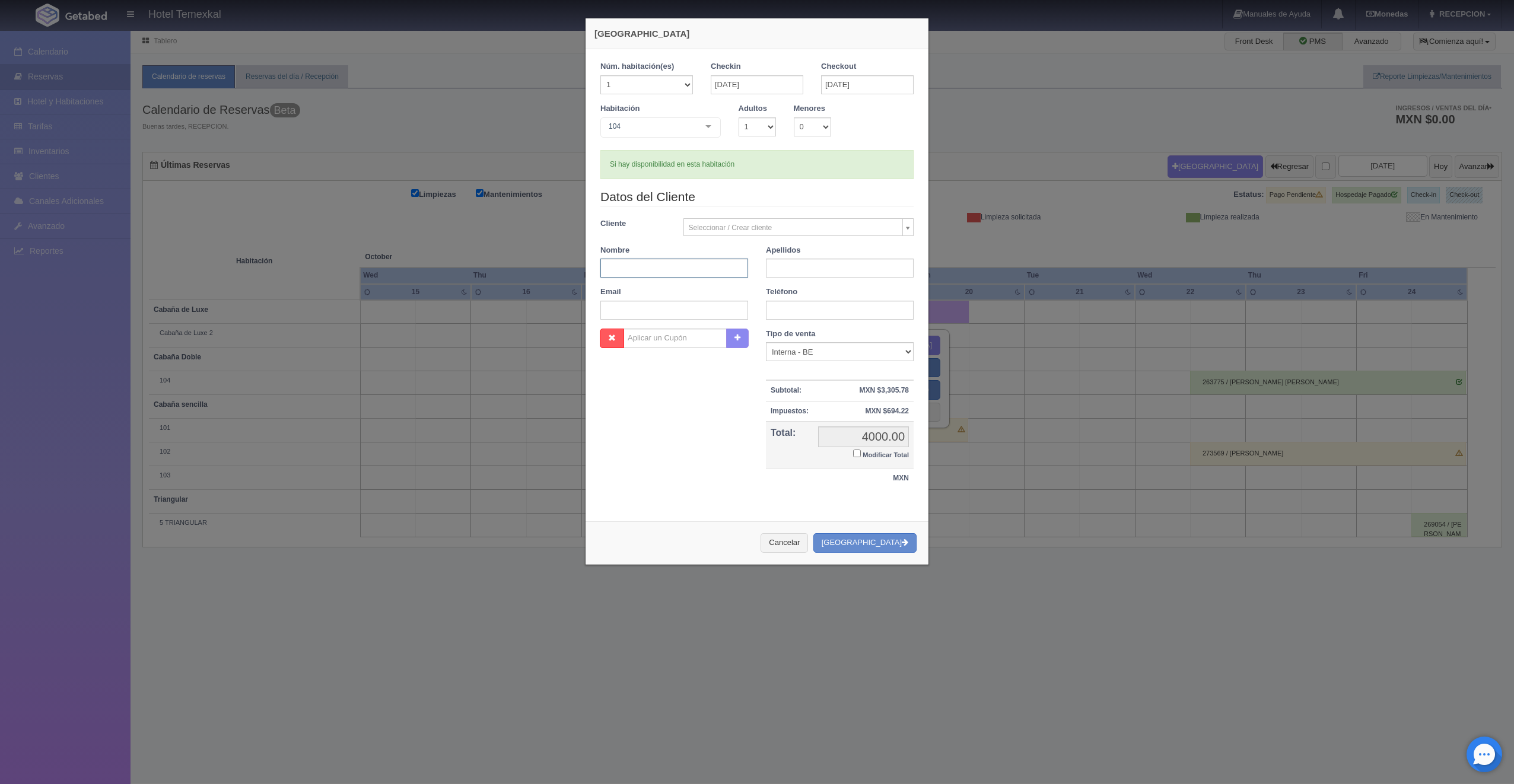
click at [703, 266] on input "text" at bounding box center [674, 268] width 148 height 19
type input "S"
type input "[PERSON_NAME]"
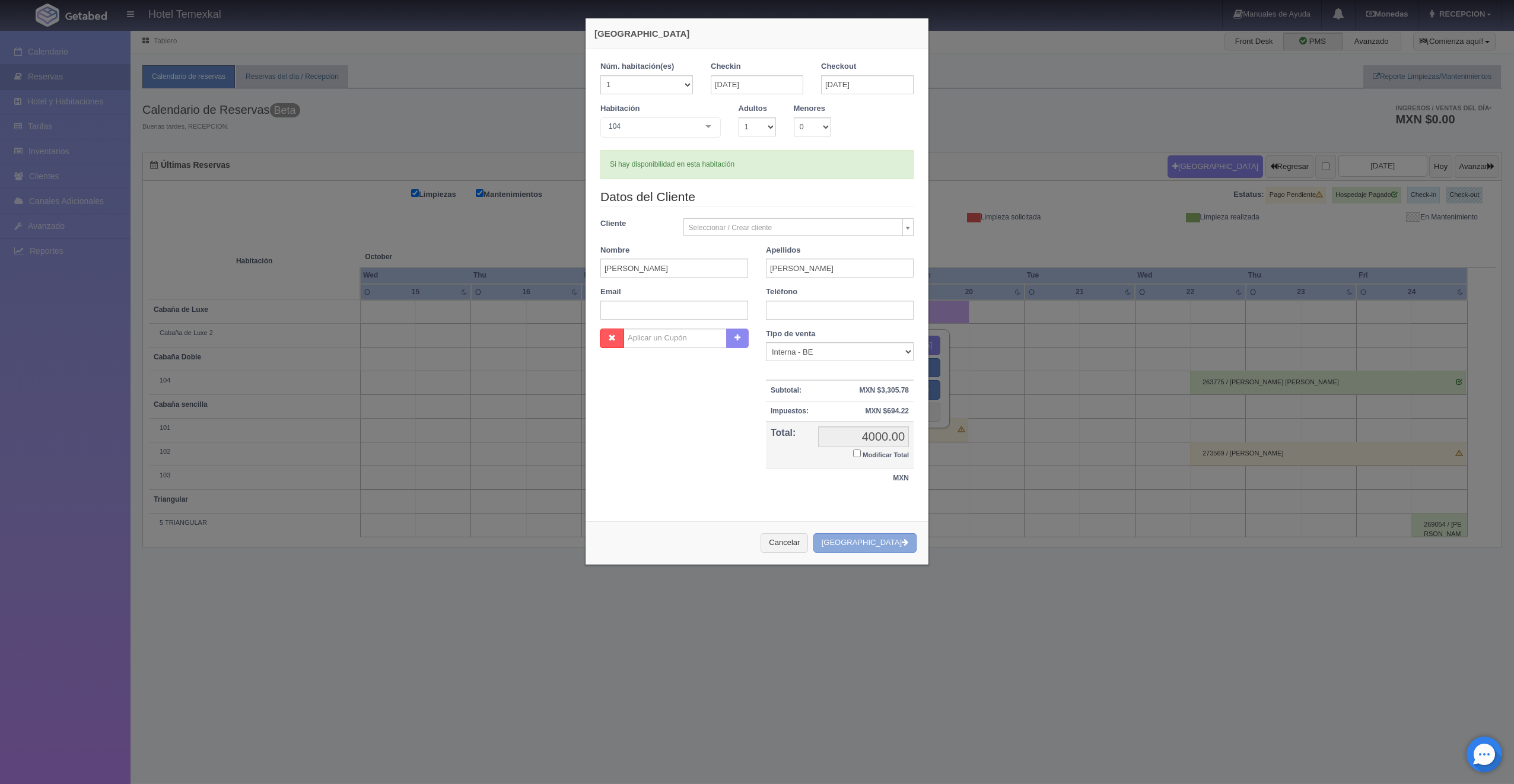
click at [866, 539] on button "[GEOGRAPHIC_DATA]" at bounding box center [864, 543] width 103 height 20
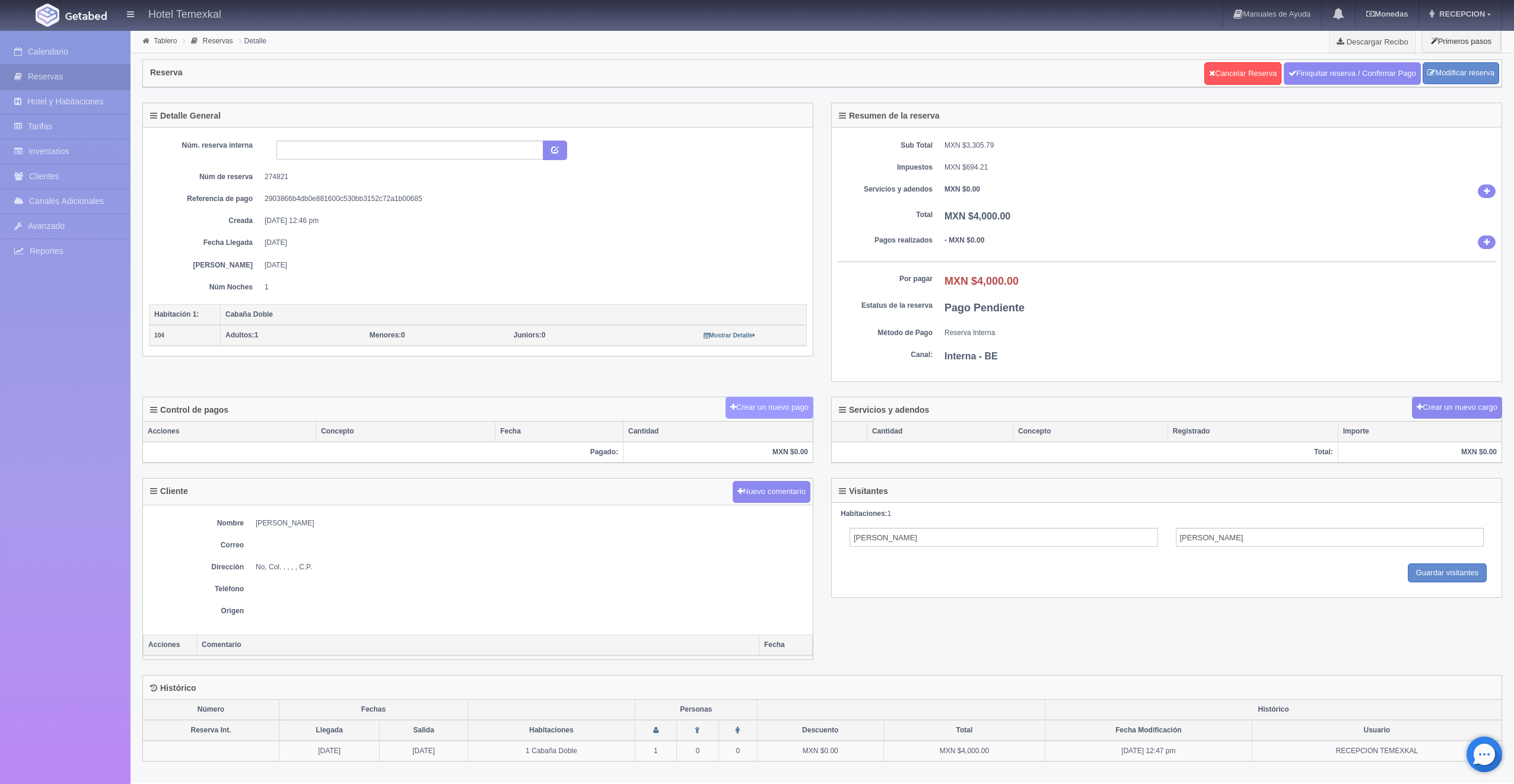
click at [803, 412] on button "Crear un nuevo pago" at bounding box center [769, 407] width 88 height 22
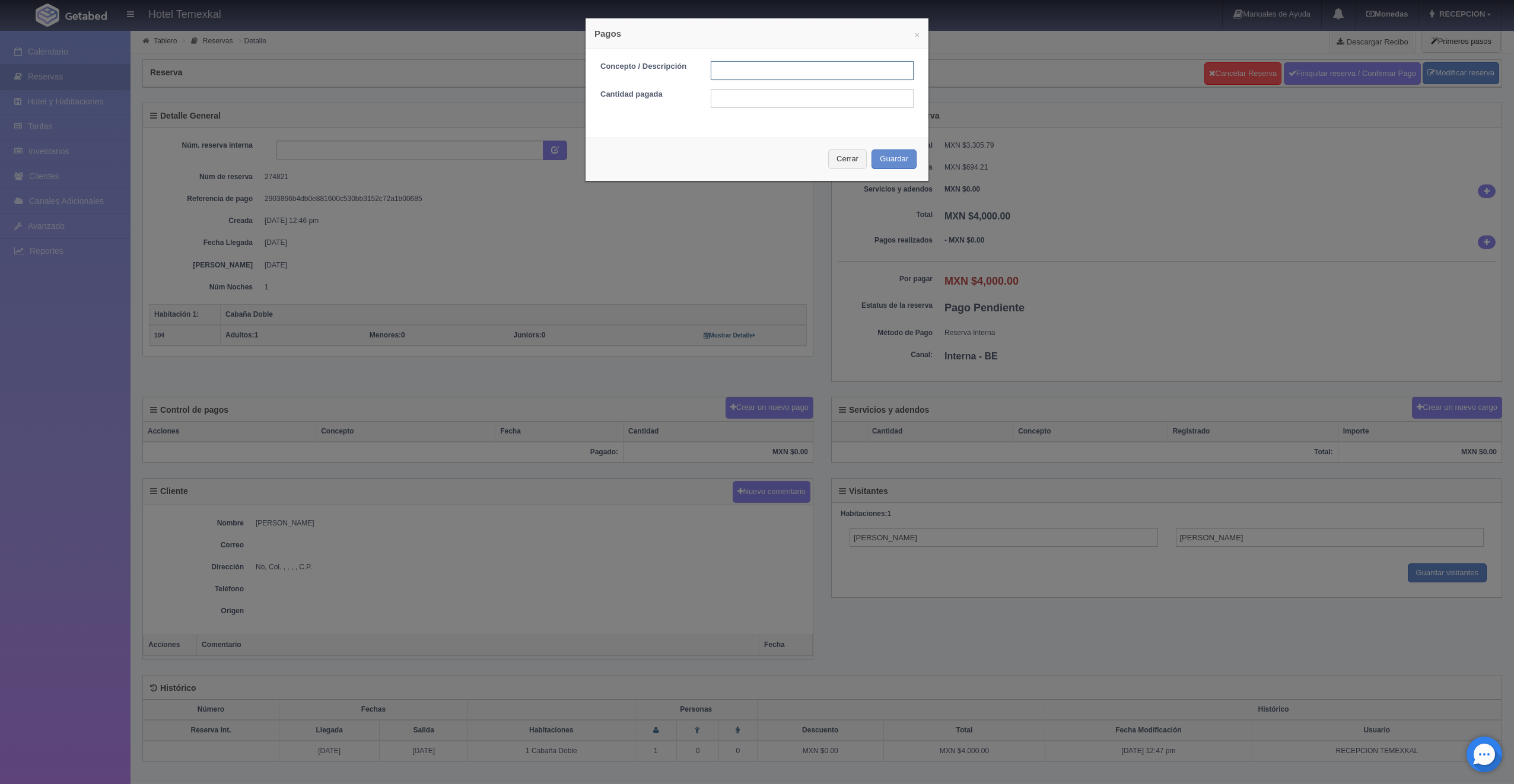
click at [717, 73] on input "text" at bounding box center [811, 71] width 203 height 19
type input "PRIMER ABONO"
click at [756, 104] on input "text" at bounding box center [811, 98] width 203 height 19
type input "2000"
click at [668, 128] on div "Concepto / Descripción PRIMER ABONO Cantidad pagada 2000" at bounding box center [757, 89] width 343 height 80
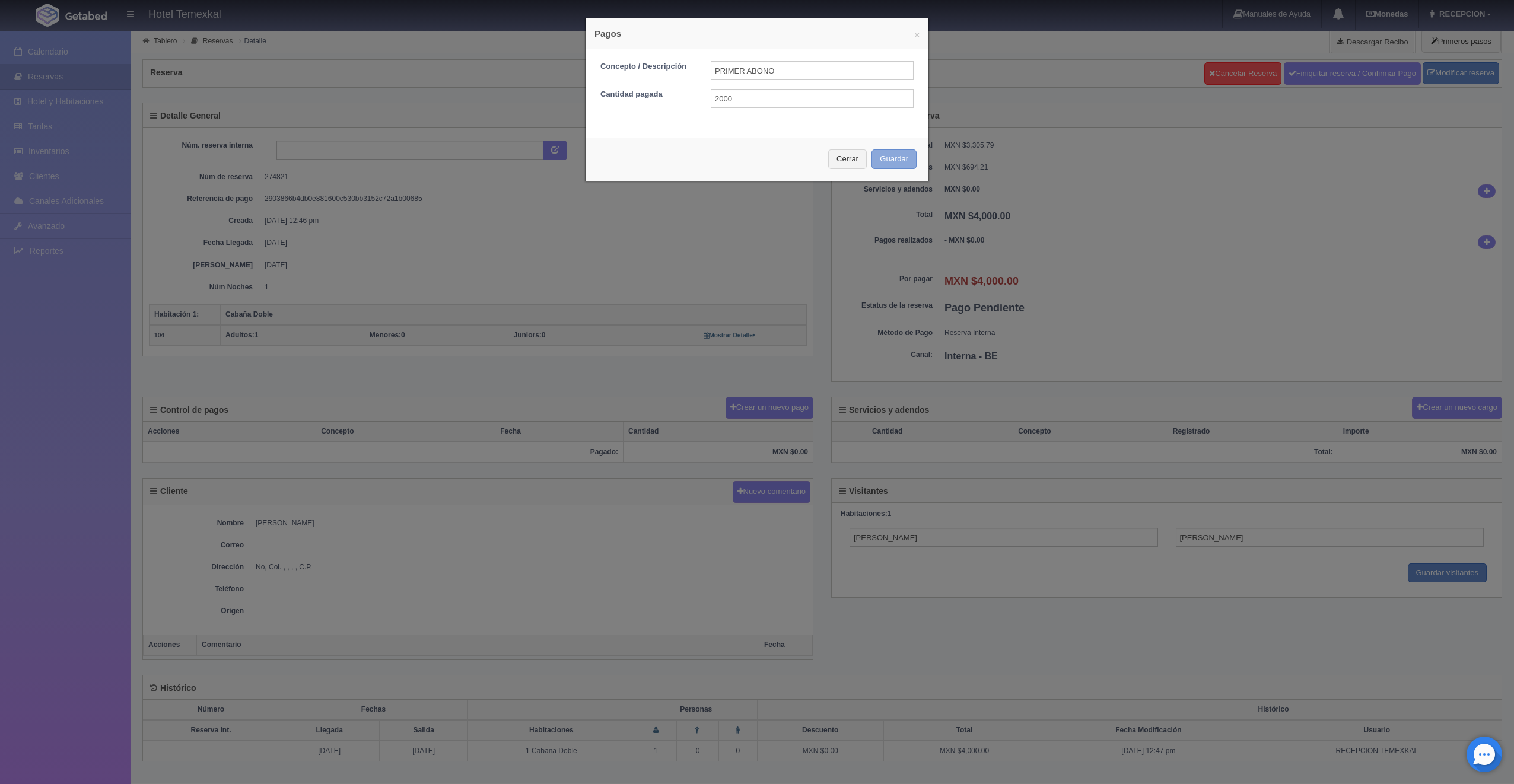
click at [891, 153] on button "Guardar" at bounding box center [894, 159] width 45 height 20
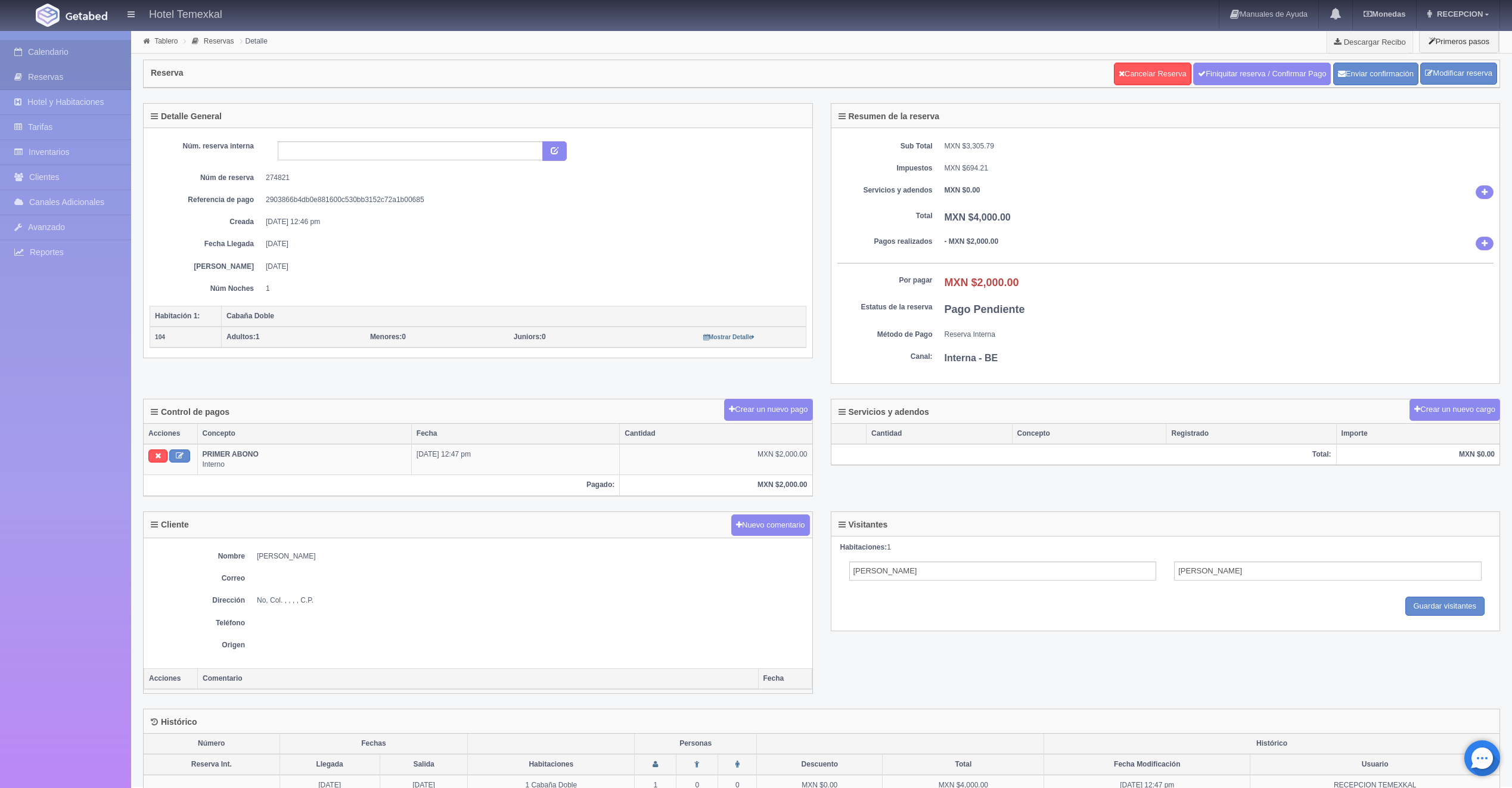
click at [62, 57] on link "Calendario" at bounding box center [66, 52] width 131 height 25
